Goal: Navigation & Orientation: Find specific page/section

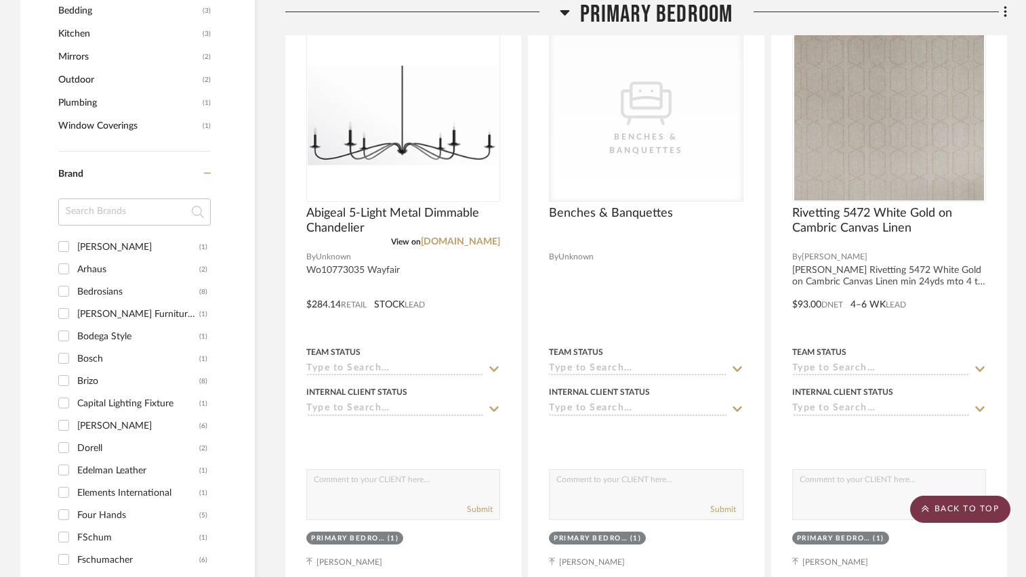
click at [938, 516] on scroll-to-top-button "BACK TO TOP" at bounding box center [960, 509] width 100 height 27
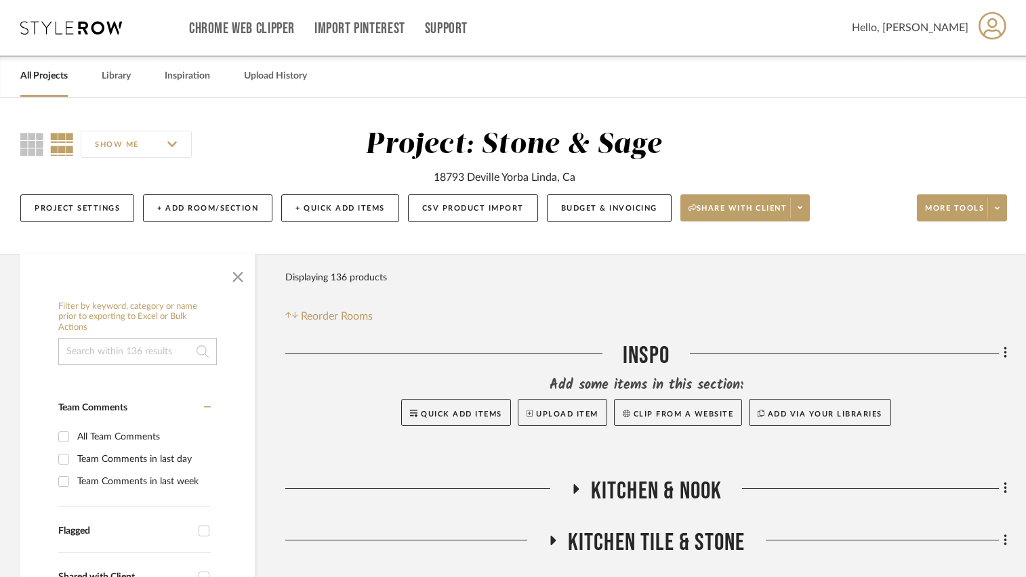
click at [51, 81] on link "All Projects" at bounding box center [43, 76] width 47 height 18
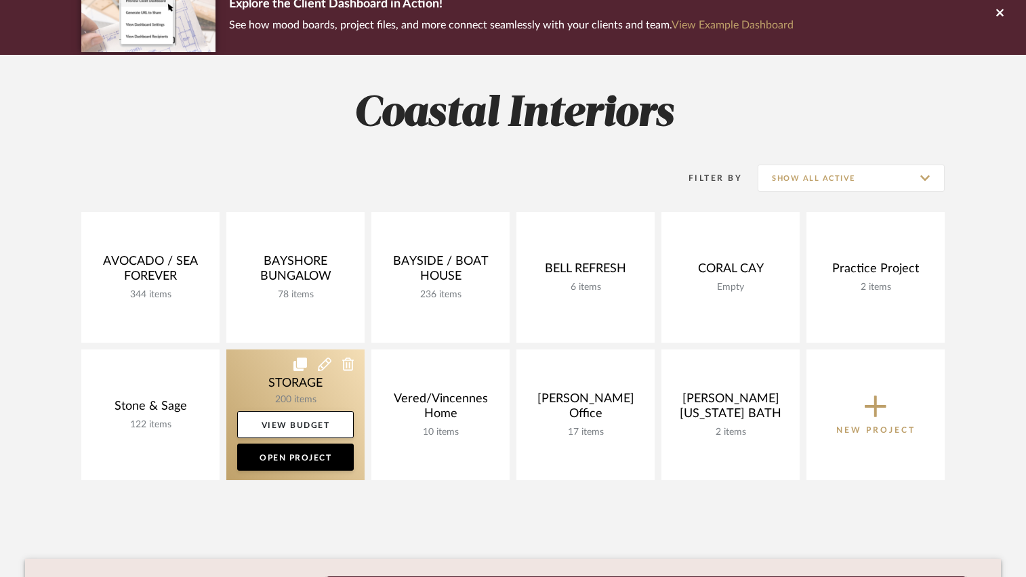
scroll to position [135, 0]
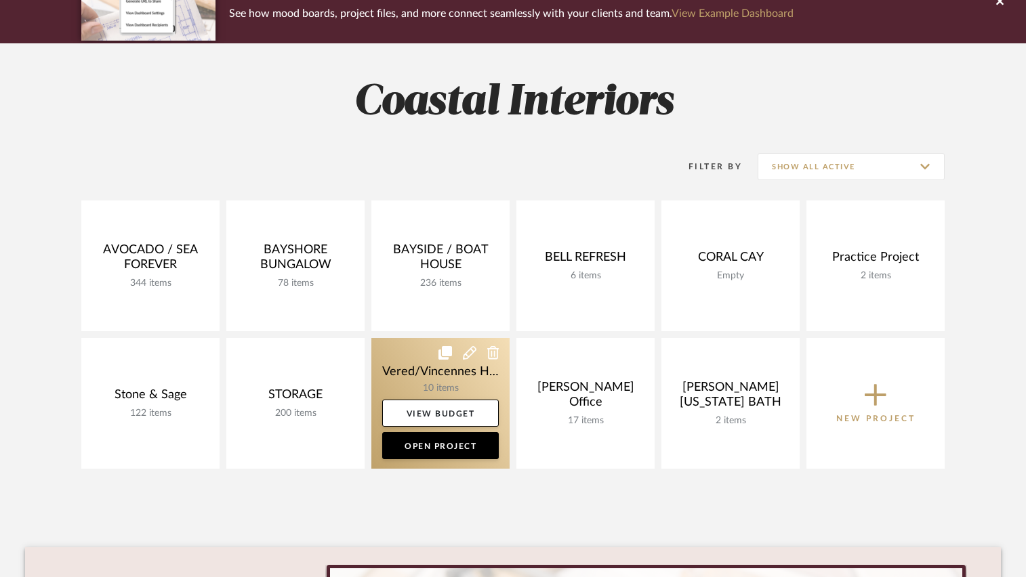
click at [410, 375] on link at bounding box center [440, 403] width 138 height 131
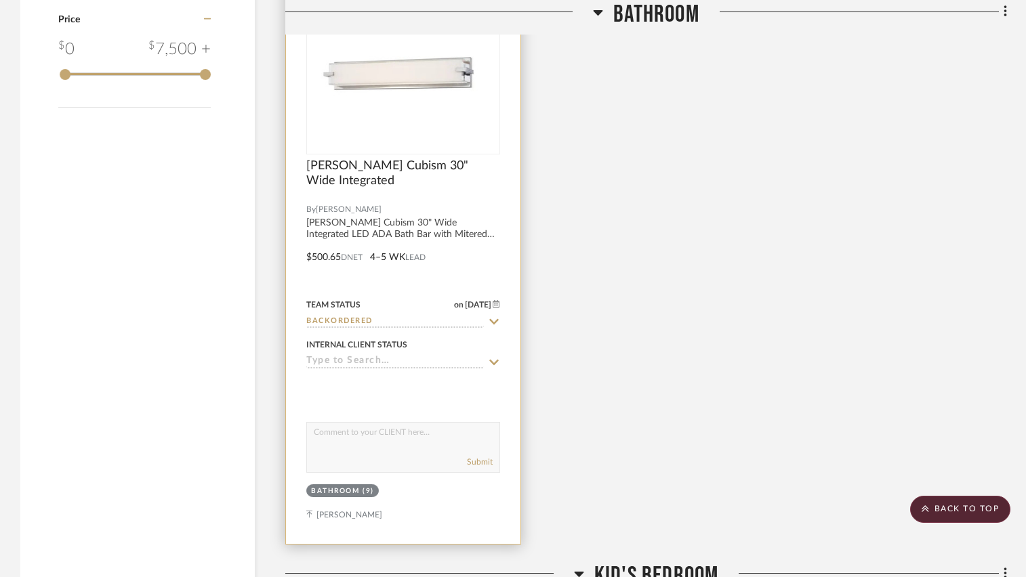
scroll to position [1558, 0]
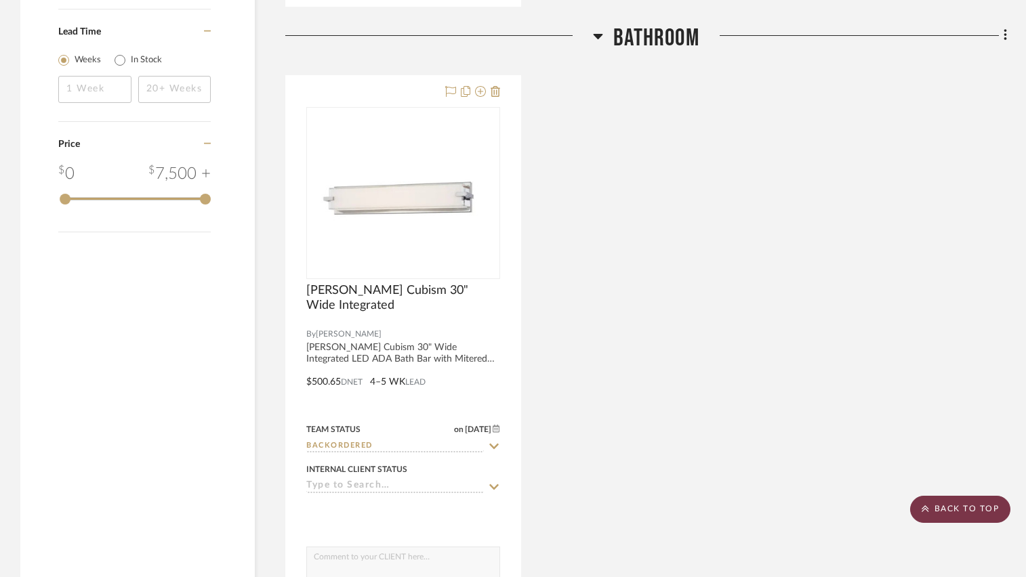
click at [945, 515] on scroll-to-top-button "BACK TO TOP" at bounding box center [960, 509] width 100 height 27
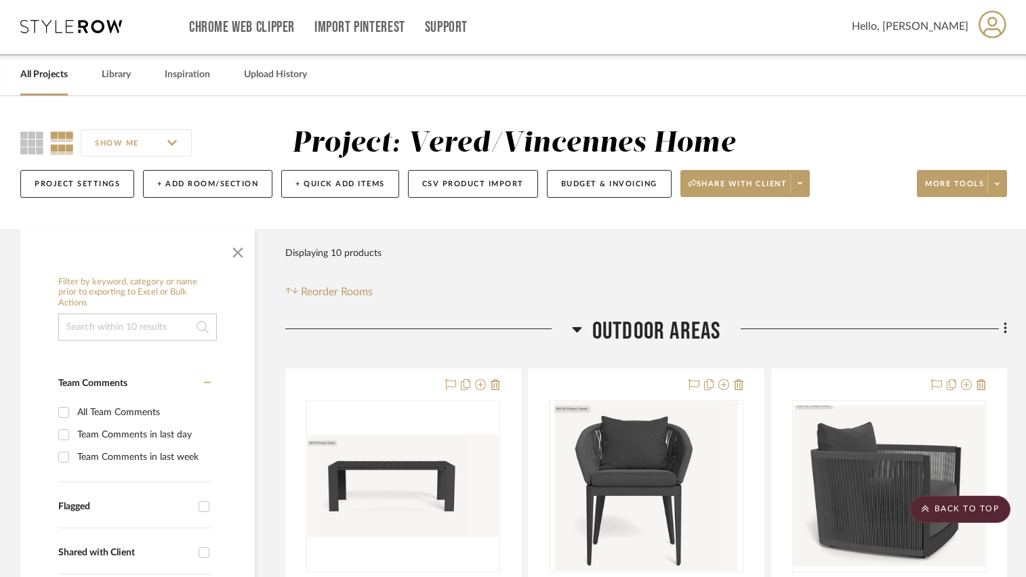
scroll to position [0, 0]
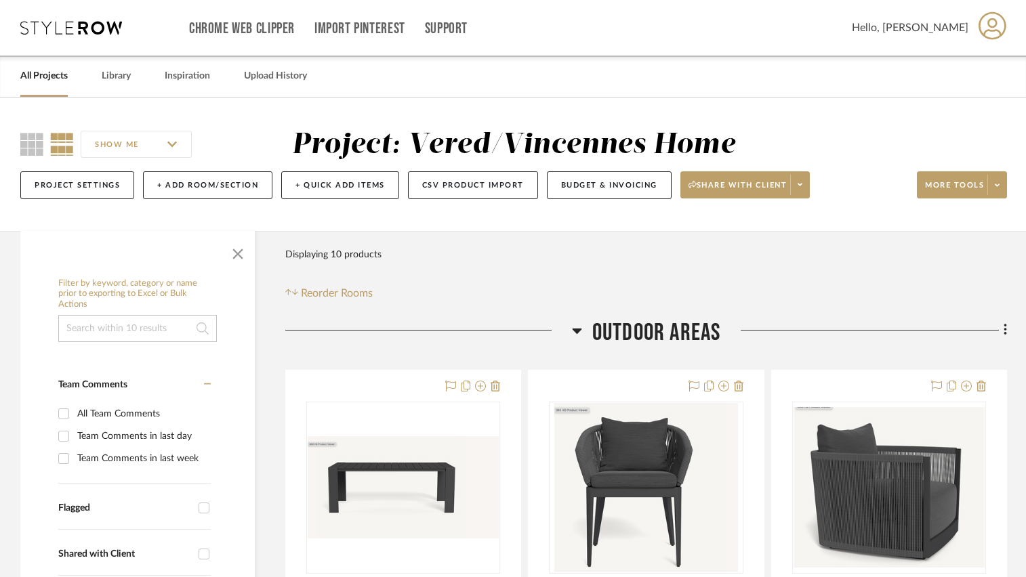
click at [41, 79] on link "All Projects" at bounding box center [43, 76] width 47 height 18
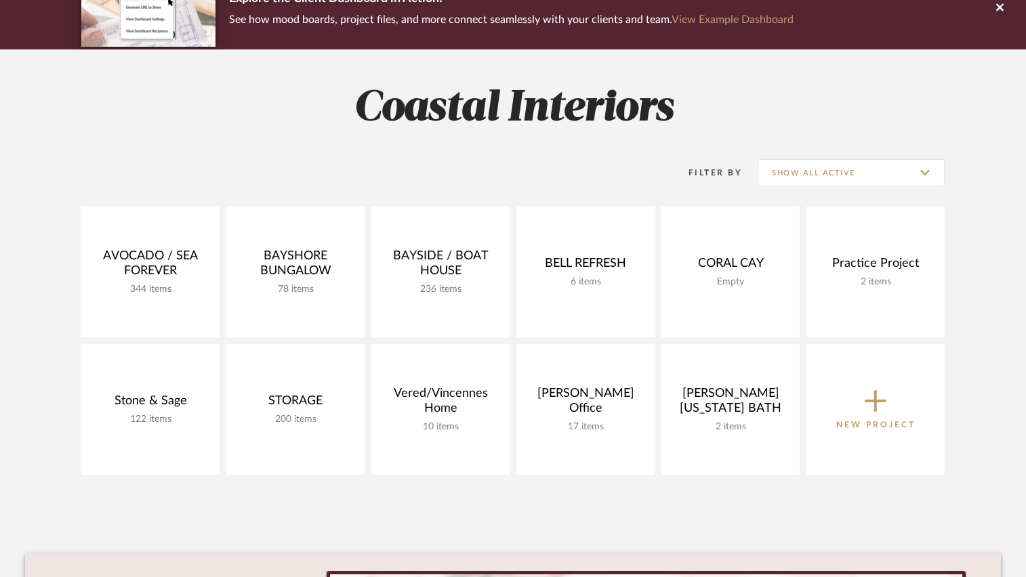
scroll to position [203, 0]
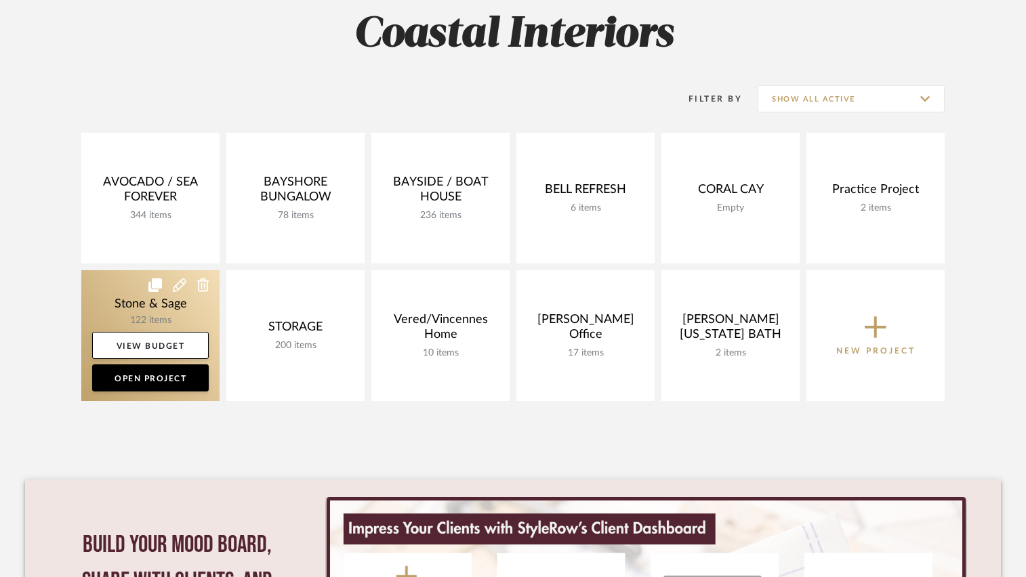
click at [110, 319] on link at bounding box center [150, 335] width 138 height 131
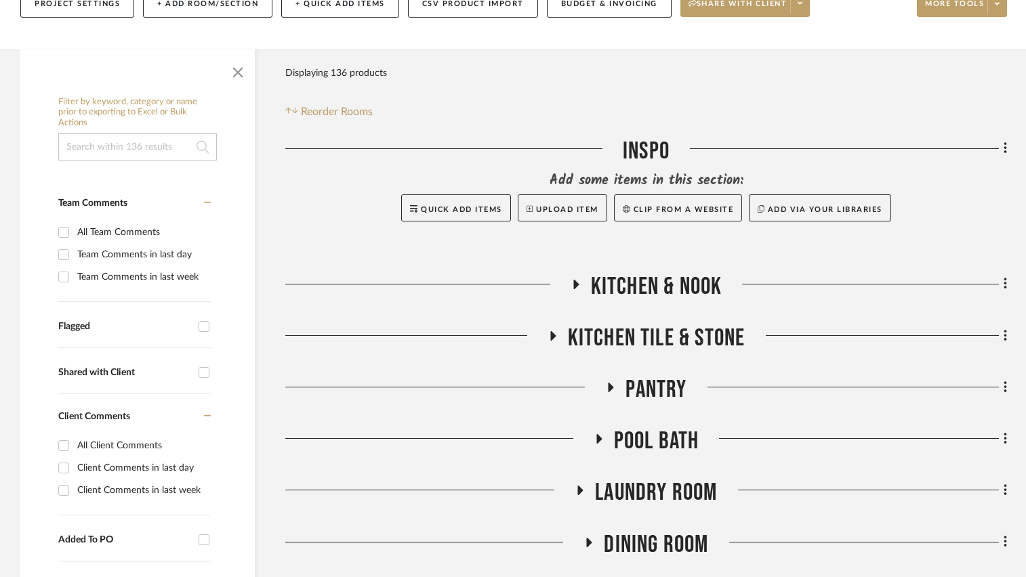
scroll to position [271, 0]
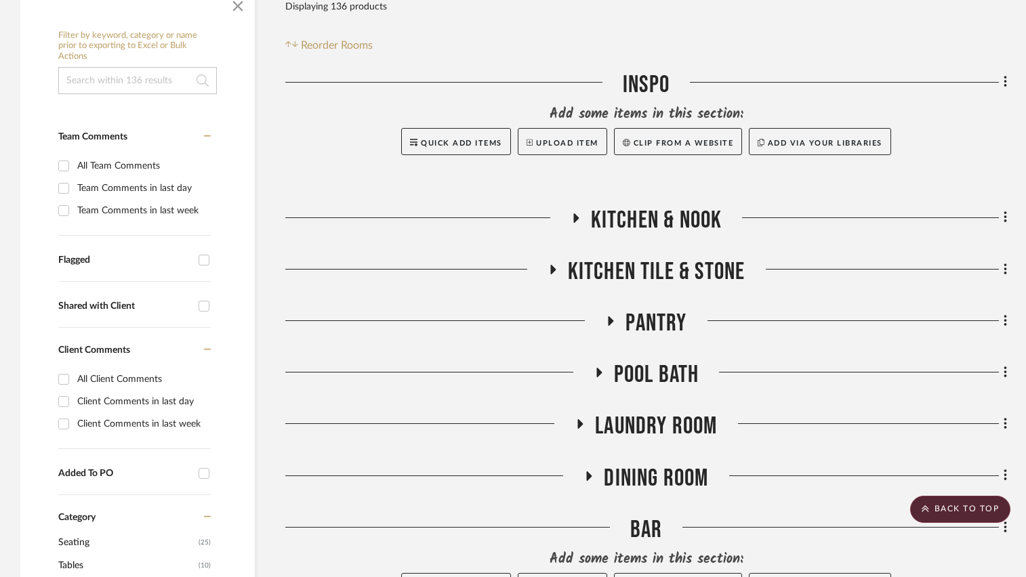
click at [574, 215] on icon at bounding box center [575, 217] width 5 height 9
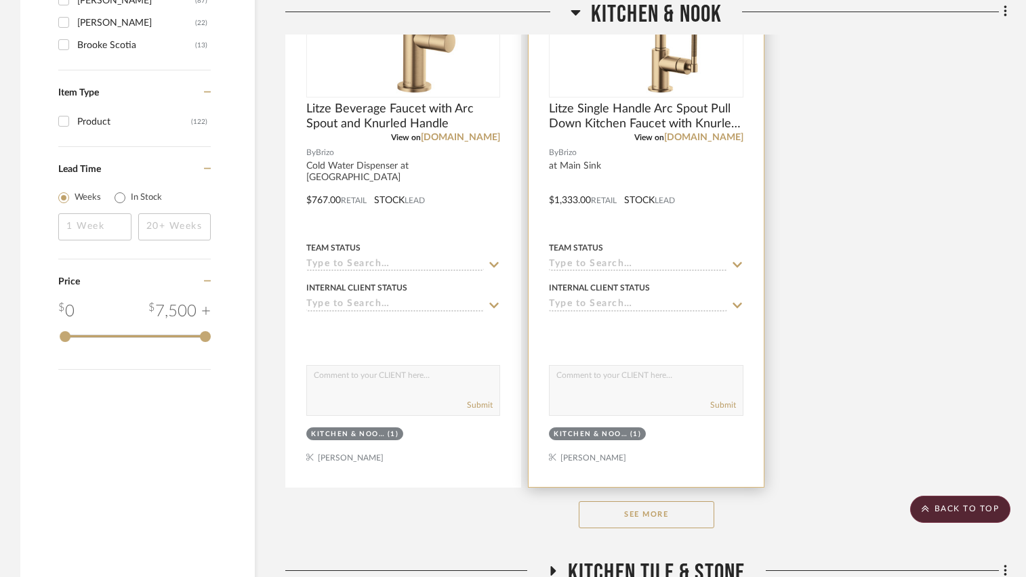
scroll to position [1897, 0]
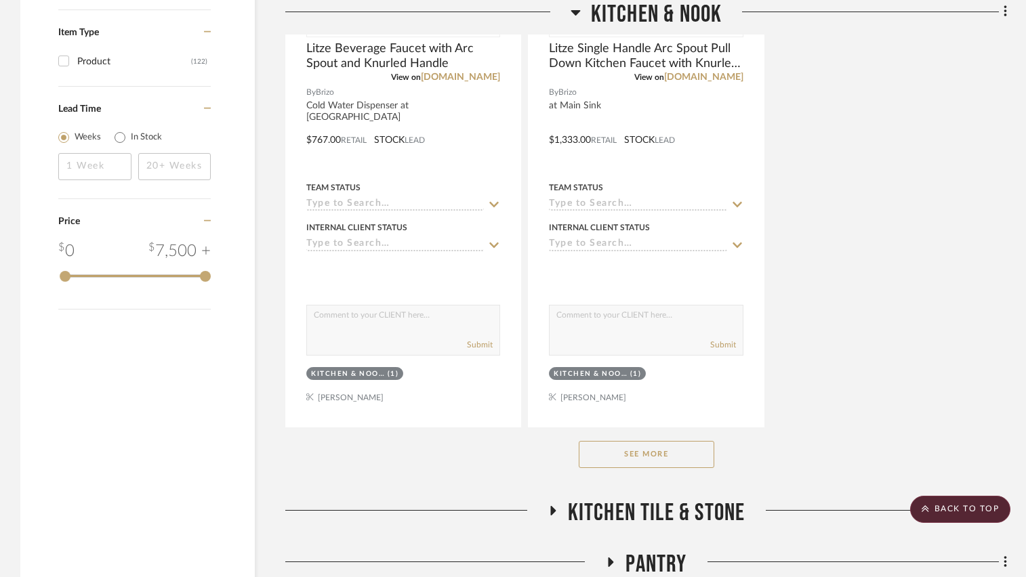
click at [612, 458] on button "See More" at bounding box center [646, 454] width 135 height 27
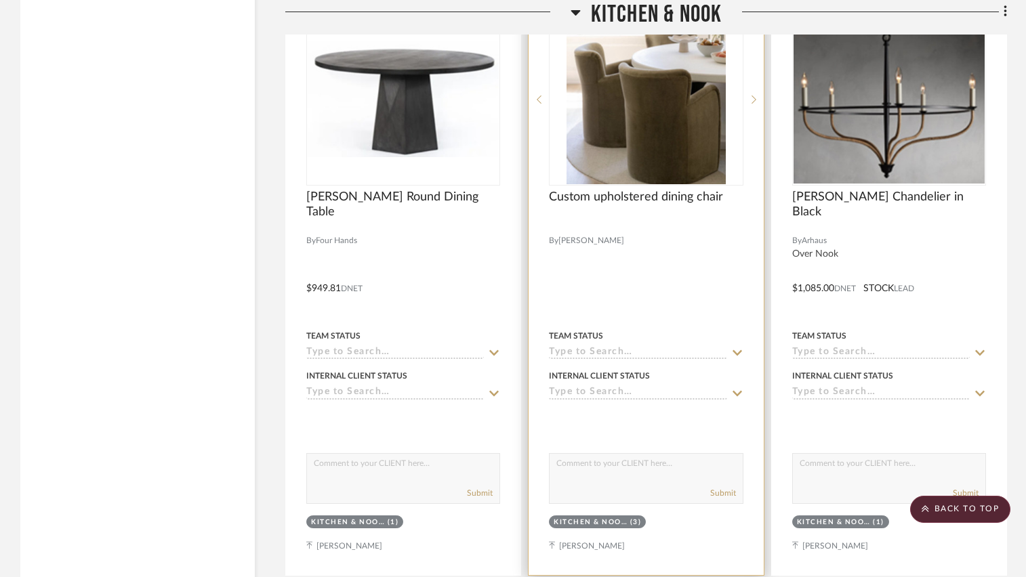
scroll to position [3591, 0]
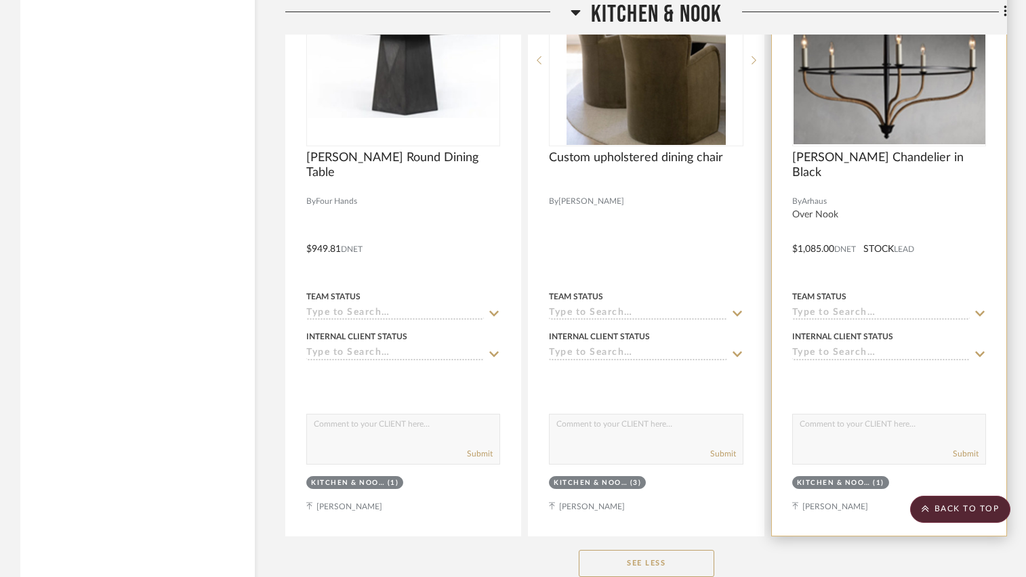
click at [843, 121] on img "0" at bounding box center [889, 60] width 192 height 169
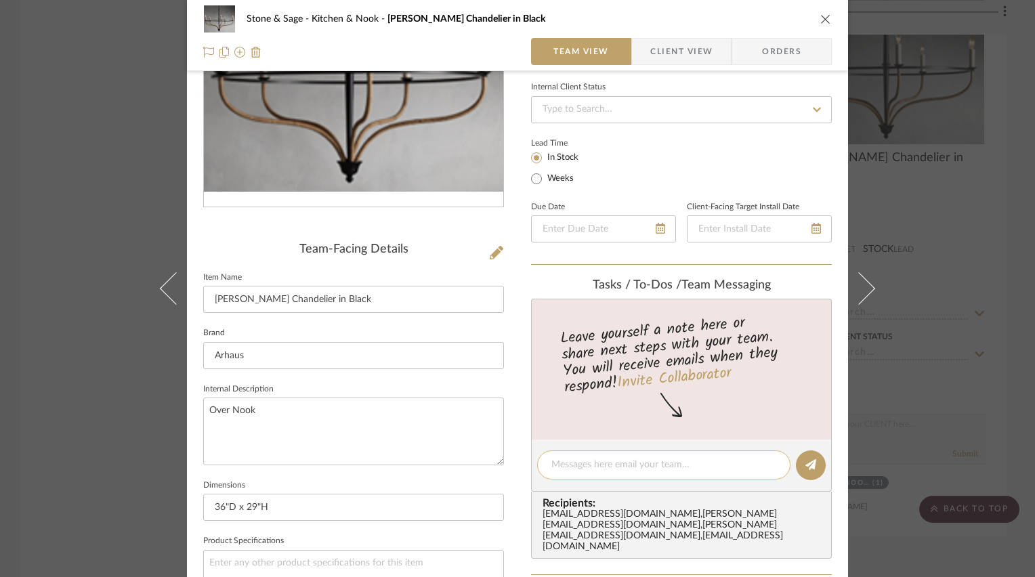
scroll to position [68, 0]
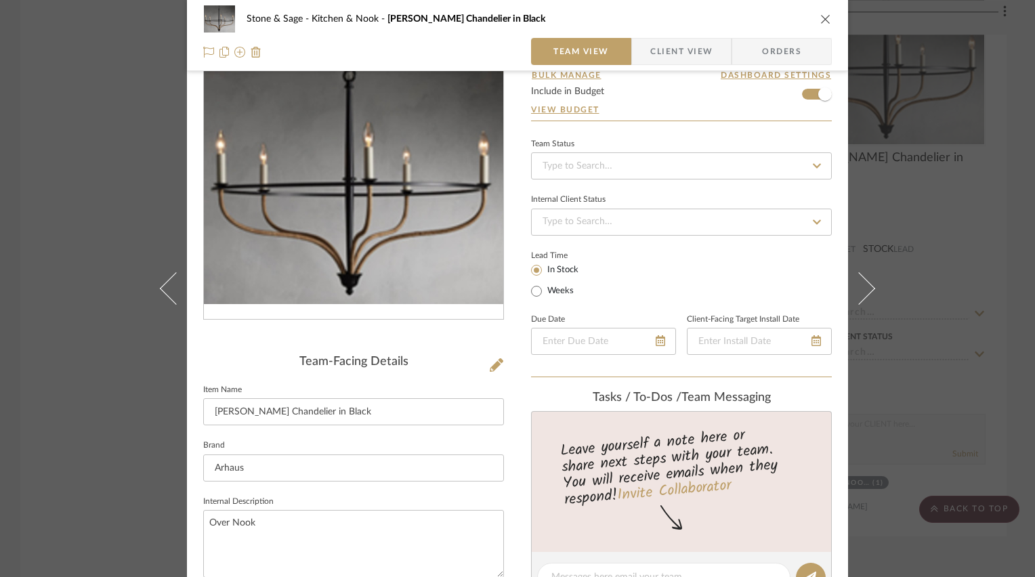
click at [820, 20] on icon "close" at bounding box center [825, 19] width 11 height 11
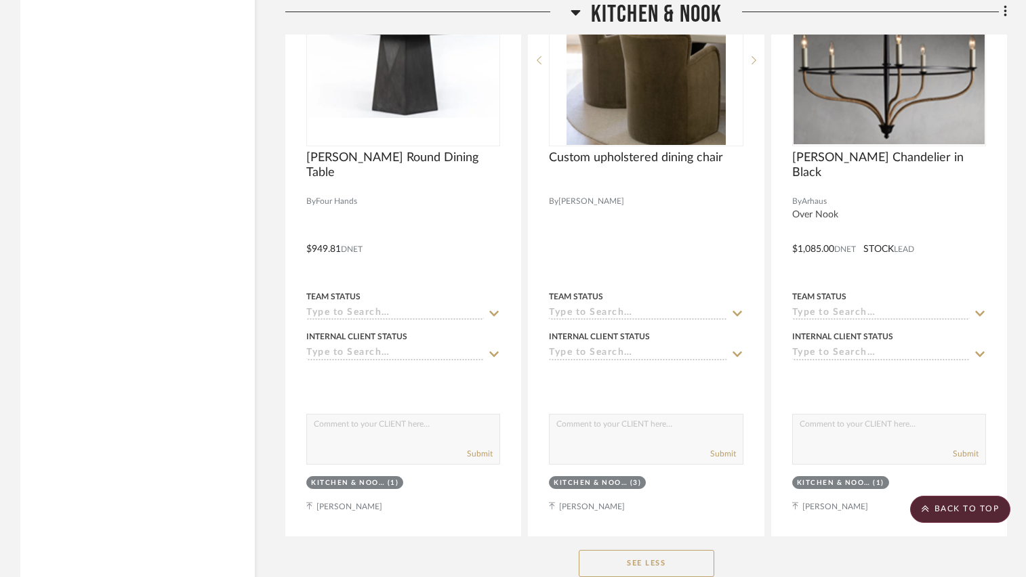
scroll to position [3455, 0]
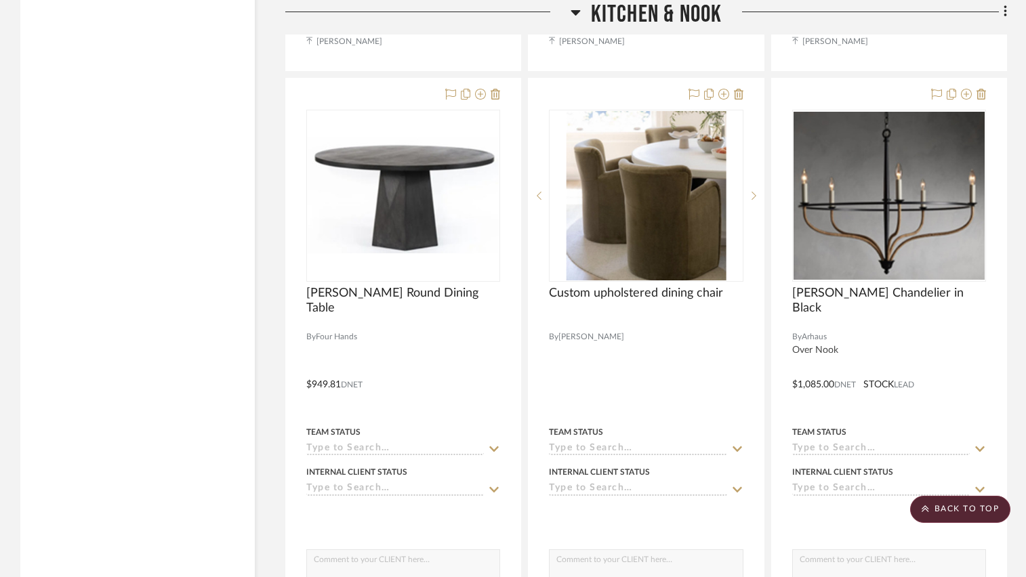
click at [577, 14] on icon at bounding box center [575, 12] width 10 height 16
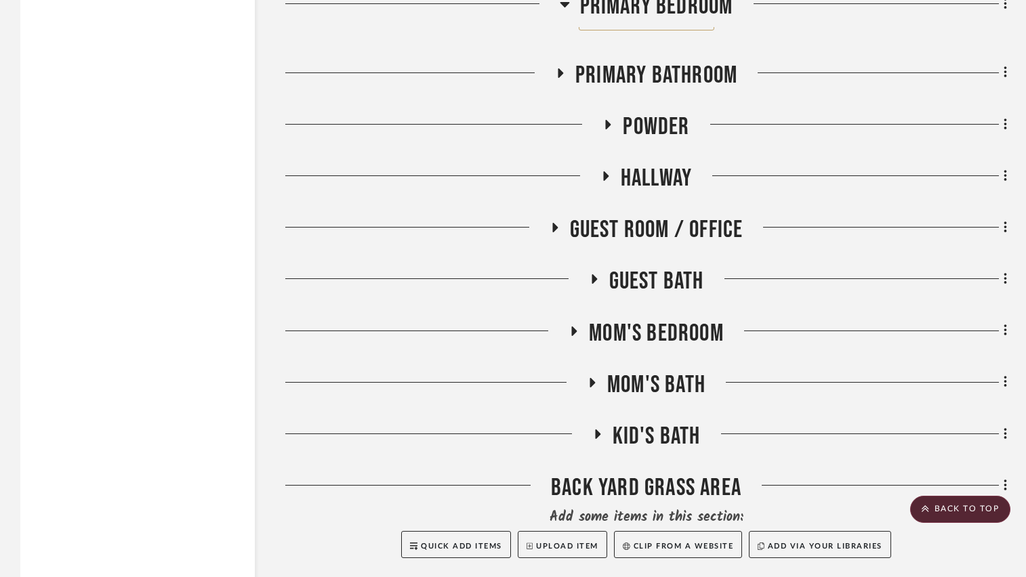
scroll to position [2701, 0]
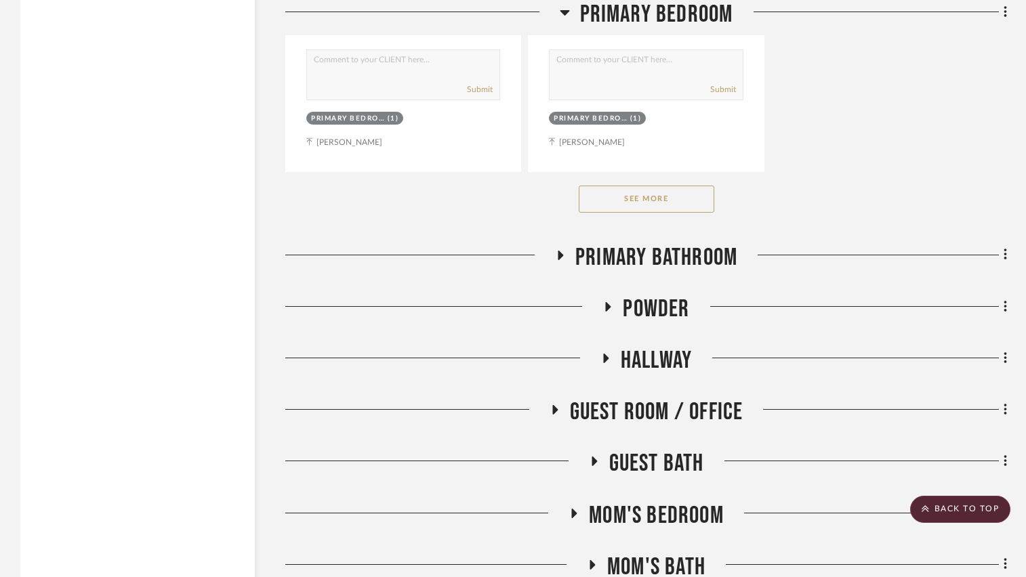
click at [603, 358] on icon at bounding box center [605, 358] width 5 height 9
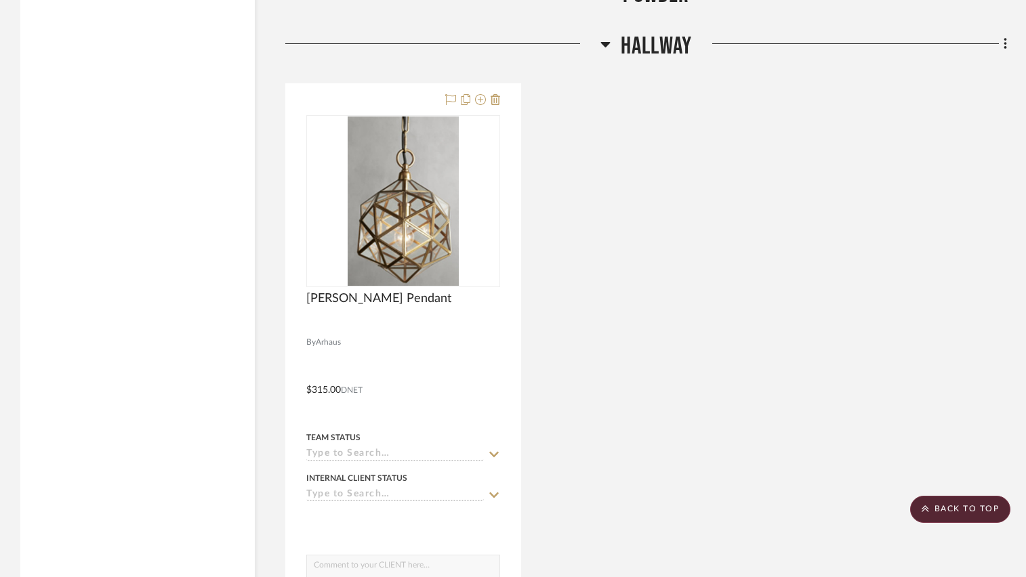
scroll to position [3040, 0]
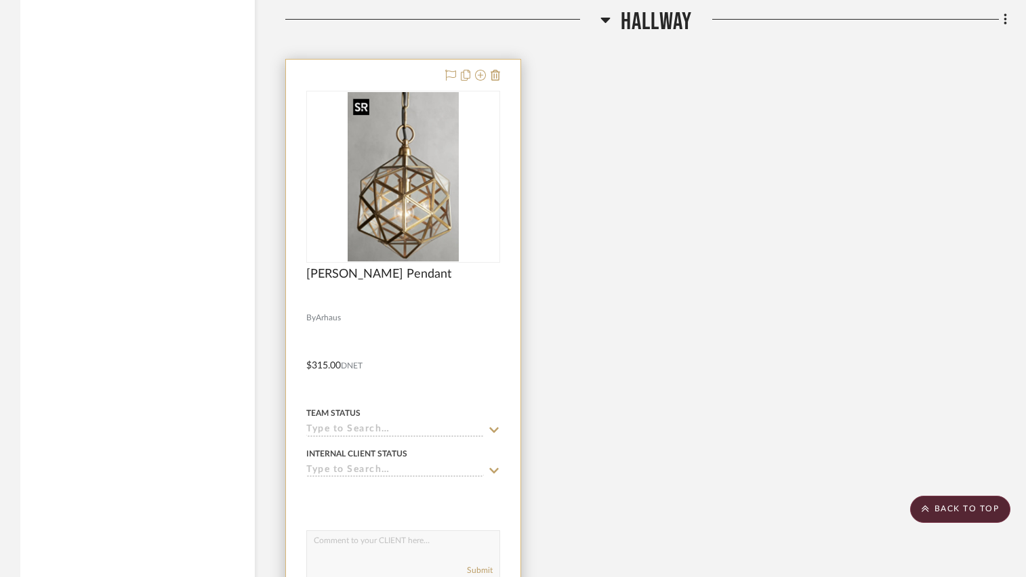
click at [388, 180] on img "0" at bounding box center [403, 176] width 111 height 169
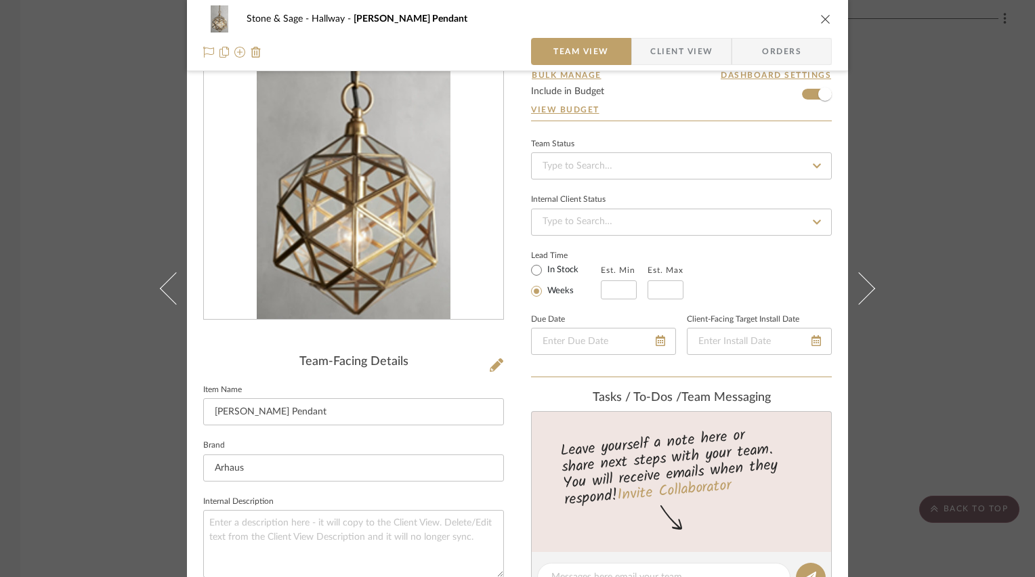
scroll to position [0, 0]
